Goal: Information Seeking & Learning: Check status

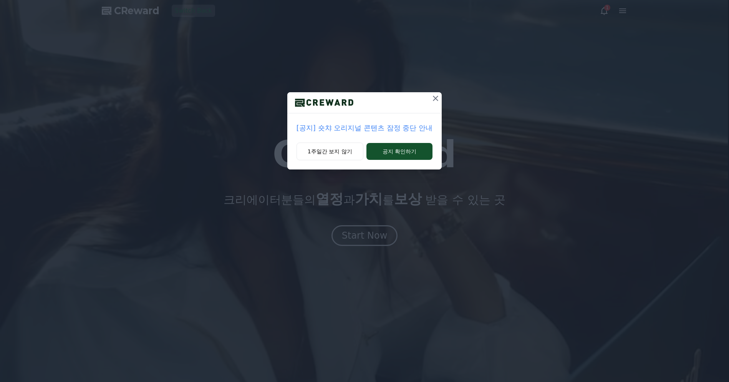
click at [432, 99] on icon at bounding box center [435, 98] width 9 height 9
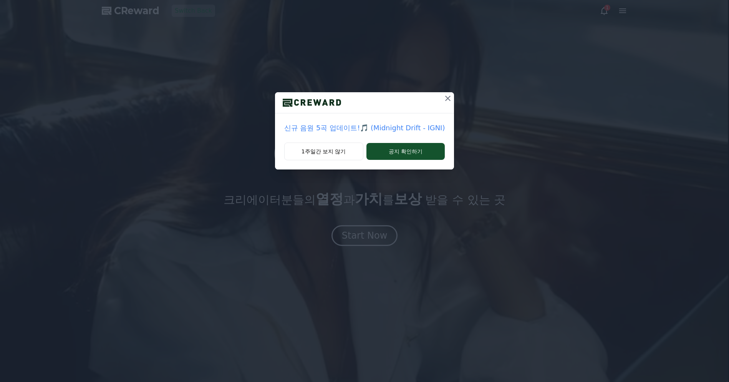
click at [443, 99] on icon at bounding box center [447, 98] width 9 height 9
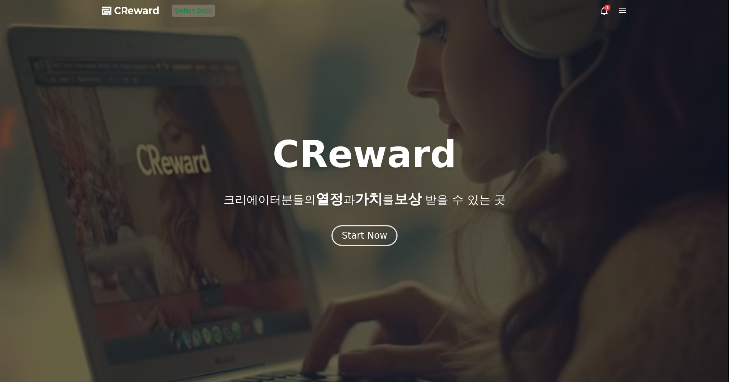
click at [623, 12] on icon at bounding box center [622, 10] width 9 height 9
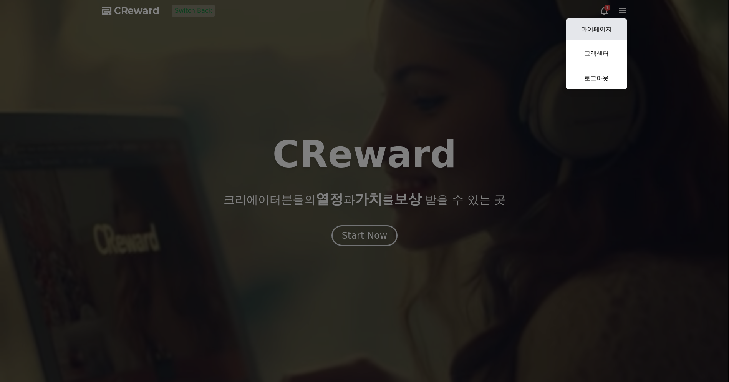
click at [616, 38] on link "마이페이지" at bounding box center [596, 29] width 61 height 22
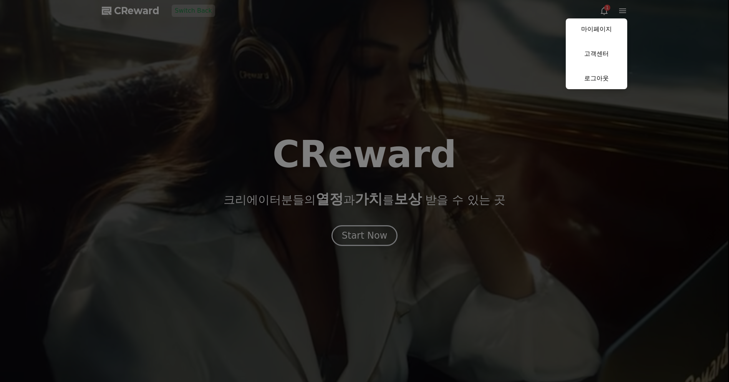
select select "**********"
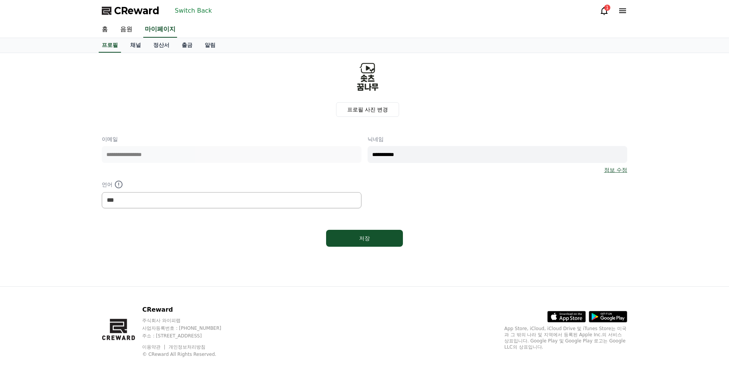
click at [128, 83] on div "프로필 사진 변경" at bounding box center [368, 88] width 520 height 58
click at [151, 64] on div "프로필 사진 변경" at bounding box center [368, 88] width 520 height 58
click at [130, 46] on link "채널" at bounding box center [135, 45] width 23 height 15
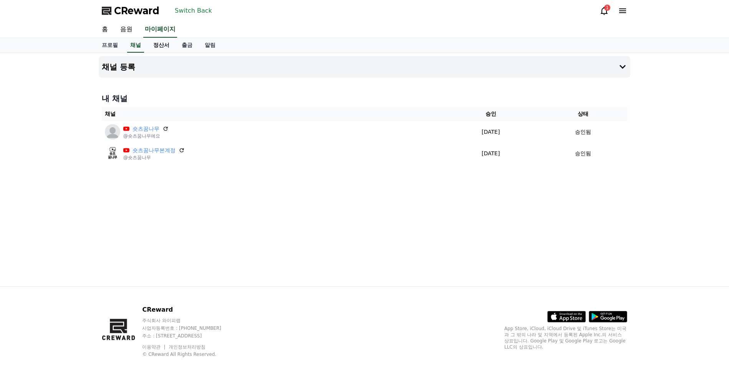
click at [148, 47] on link "정산서" at bounding box center [161, 45] width 28 height 15
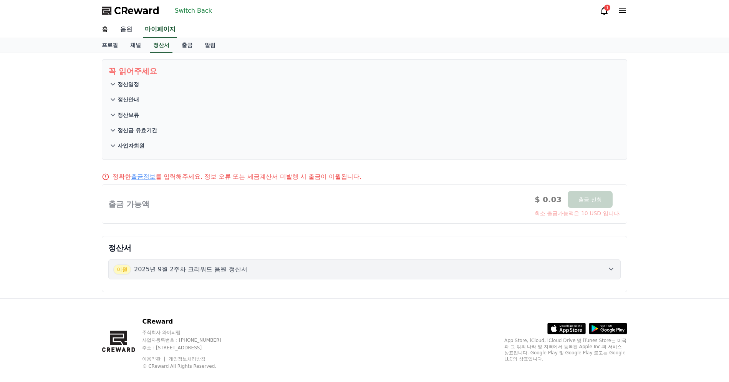
click at [129, 25] on link "음원" at bounding box center [126, 30] width 25 height 16
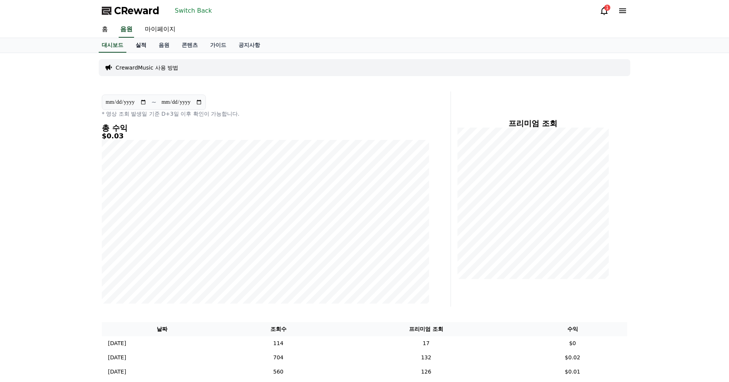
click at [144, 49] on link "실적" at bounding box center [141, 45] width 23 height 15
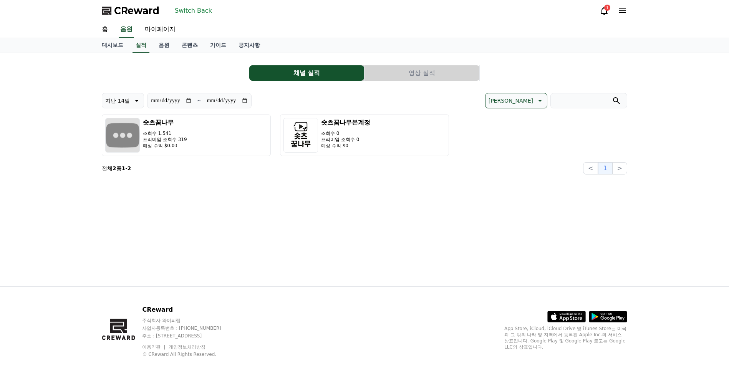
click at [425, 76] on button "영상 실적" at bounding box center [422, 72] width 115 height 15
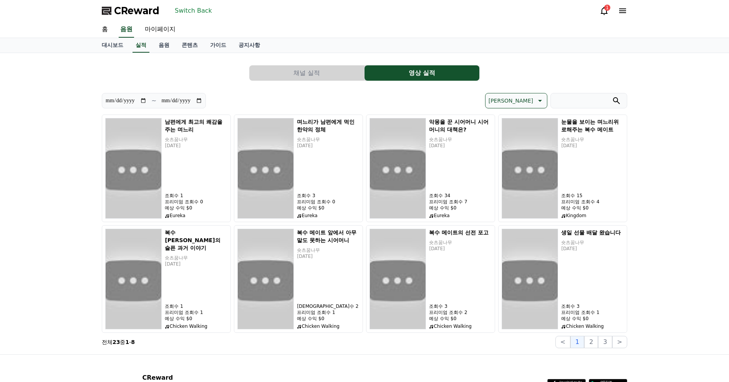
click at [242, 88] on div "**********" at bounding box center [365, 203] width 526 height 289
click at [593, 339] on button "2" at bounding box center [592, 342] width 14 height 12
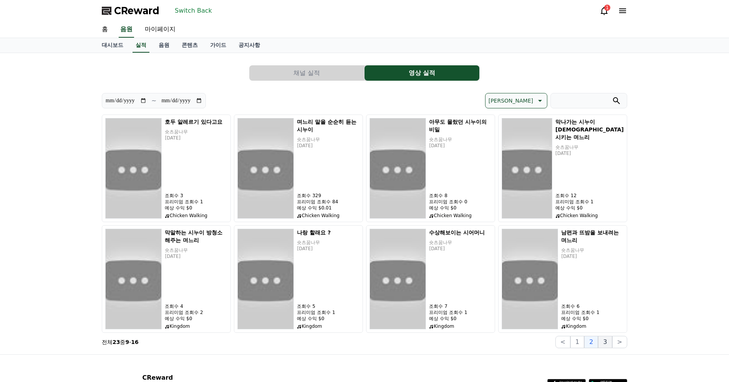
click at [608, 342] on button "3" at bounding box center [605, 342] width 14 height 12
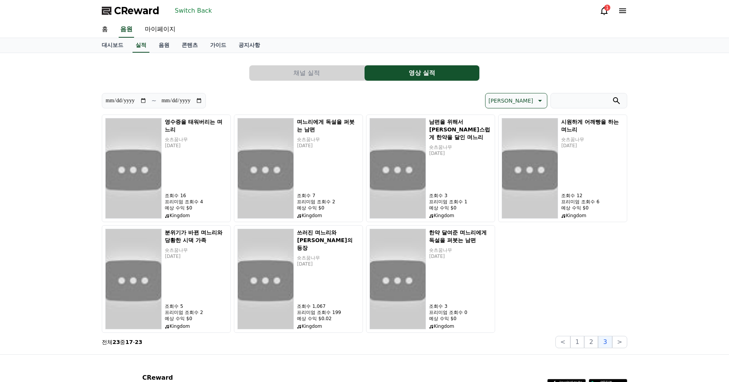
click at [609, 307] on div "영수증을 태워버리는 며느리 숏츠꿈나무 [DATE] 조회수 16 프리미엄 조회수 4 예상 수익 $0 Kingdom 며느리에게 독설을 퍼붓는 남편…" at bounding box center [365, 224] width 526 height 218
click at [585, 346] on button "1" at bounding box center [578, 342] width 14 height 12
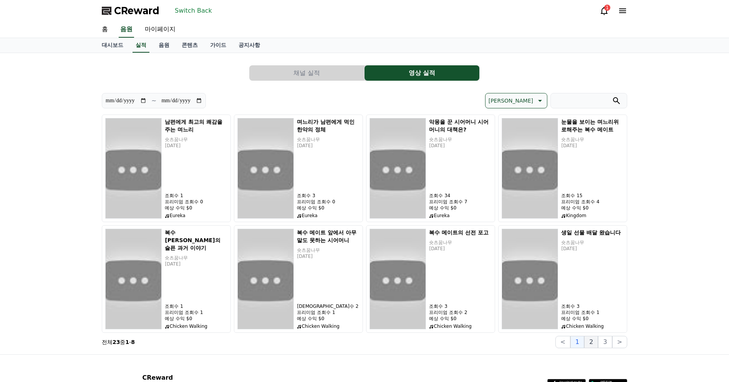
click at [594, 345] on button "2" at bounding box center [592, 342] width 14 height 12
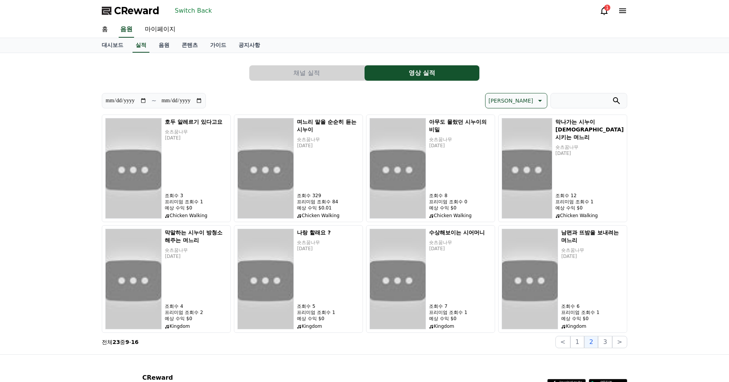
click at [601, 345] on button "3" at bounding box center [605, 342] width 14 height 12
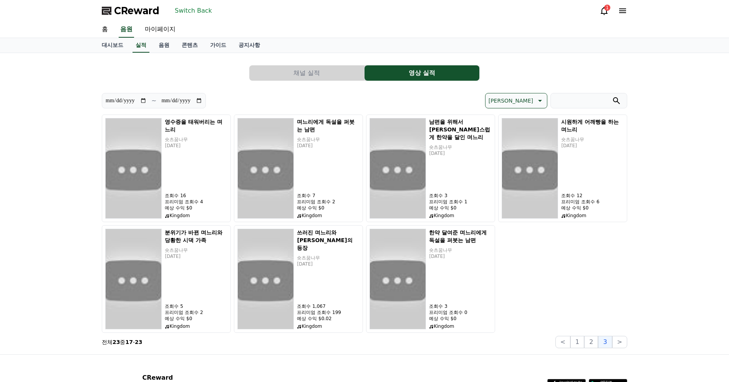
drag, startPoint x: 644, startPoint y: 257, endPoint x: 703, endPoint y: 165, distance: 109.1
click at [644, 257] on div "**********" at bounding box center [364, 203] width 729 height 301
click at [578, 345] on button "1" at bounding box center [578, 342] width 14 height 12
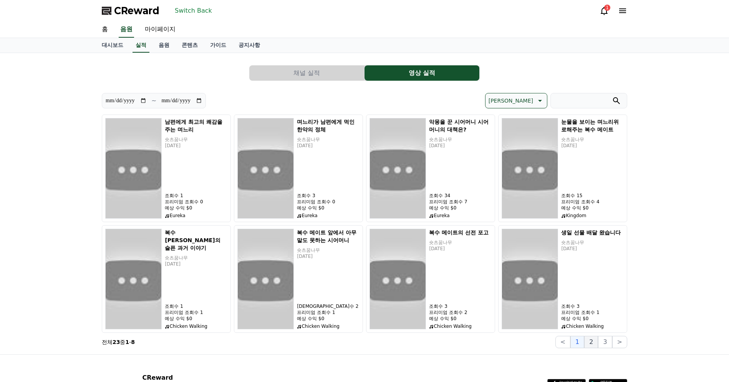
click at [589, 341] on button "2" at bounding box center [592, 342] width 14 height 12
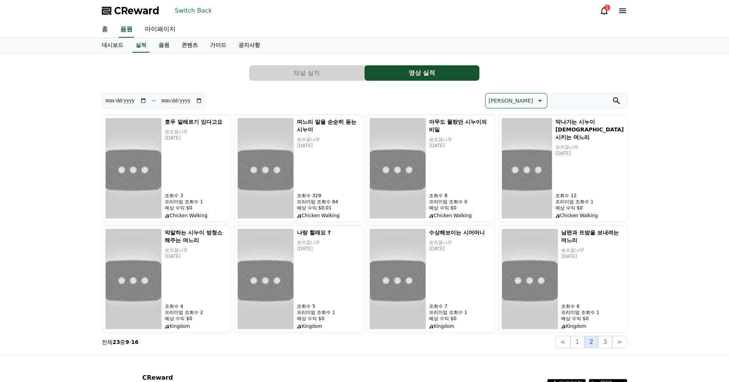
click at [598, 342] on button "2" at bounding box center [592, 342] width 14 height 12
click at [607, 343] on button "3" at bounding box center [605, 342] width 14 height 12
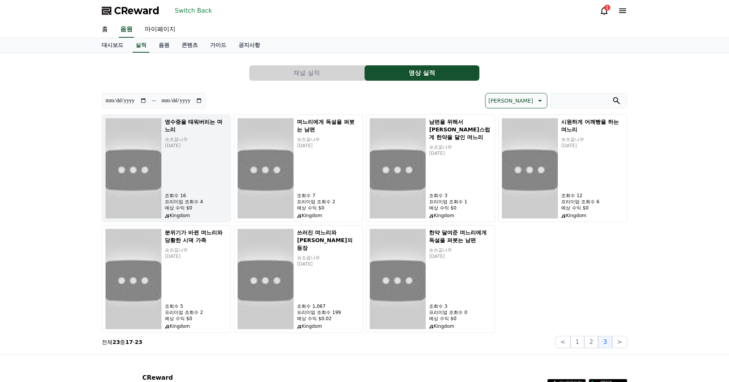
click at [160, 163] on img "button" at bounding box center [133, 168] width 56 height 101
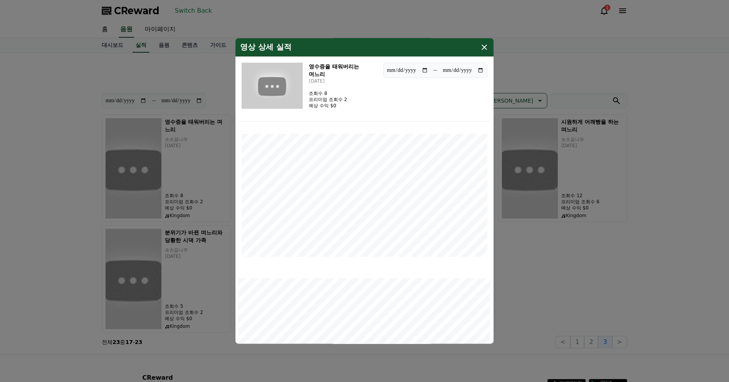
click at [483, 44] on icon "modal" at bounding box center [484, 47] width 9 height 9
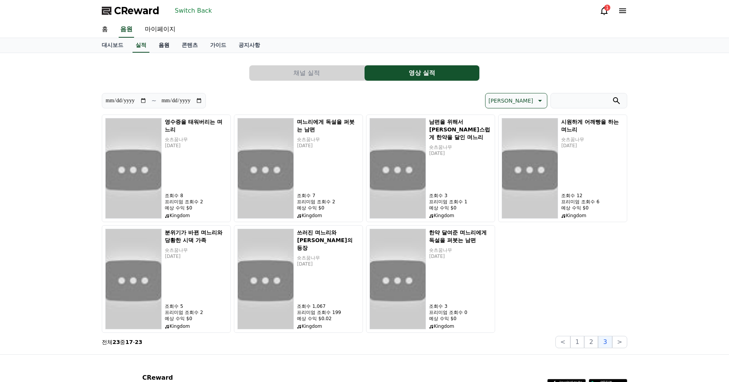
click at [154, 45] on link "음원" at bounding box center [164, 45] width 23 height 15
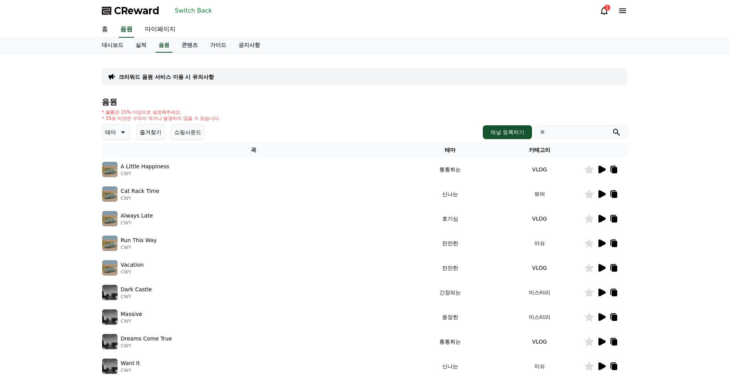
drag, startPoint x: 402, startPoint y: 107, endPoint x: 731, endPoint y: 108, distance: 329.3
click at [403, 107] on div "음원 * 볼륨은 15% 이상으로 설정해주세요. * 35초 미만은 수익이 적거나 발생하지 않을 수 있습니다. 테마 즐겨찾기 쇼핑사운드 채널 등록…" at bounding box center [365, 258] width 526 height 321
click at [37, 120] on div "크리워드 음원 서비스 이용 시 유의사항 음원 * 볼륨은 15% 이상으로 설정해주세요. * 35초 미만은 수익이 적거나 발생하지 않을 수 있습니…" at bounding box center [364, 239] width 729 height 372
click at [32, 91] on div "크리워드 음원 서비스 이용 시 유의사항 음원 * 볼륨은 15% 이상으로 설정해주세요. * 35초 미만은 수익이 적거나 발생하지 않을 수 있습니…" at bounding box center [364, 239] width 729 height 372
click at [351, 98] on h4 "음원" at bounding box center [365, 102] width 526 height 8
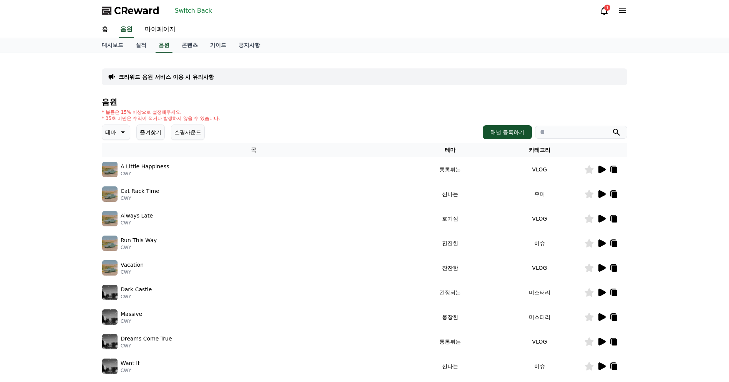
click at [325, 126] on div "테마 즐겨찾기 쇼핑사운드 채널 등록하기" at bounding box center [365, 132] width 526 height 15
click at [201, 11] on button "Switch Back" at bounding box center [193, 11] width 43 height 12
